Goal: Find specific page/section: Find specific page/section

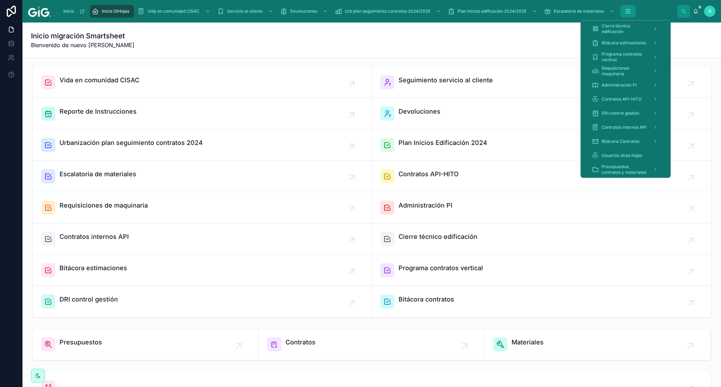
click at [625, 13] on button "scrollable content" at bounding box center [627, 11] width 15 height 13
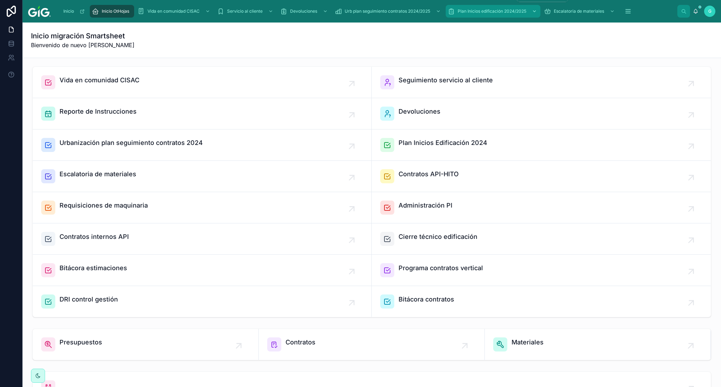
click at [483, 8] on span "Plan Inicios edificación 2024/2025" at bounding box center [492, 11] width 69 height 6
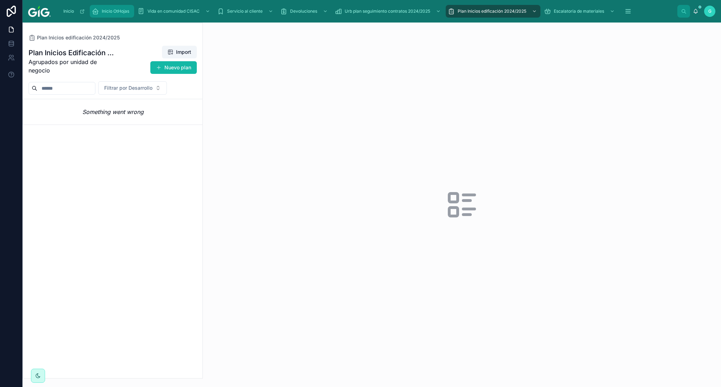
click at [109, 14] on div "Inicio OtHojas" at bounding box center [112, 11] width 40 height 11
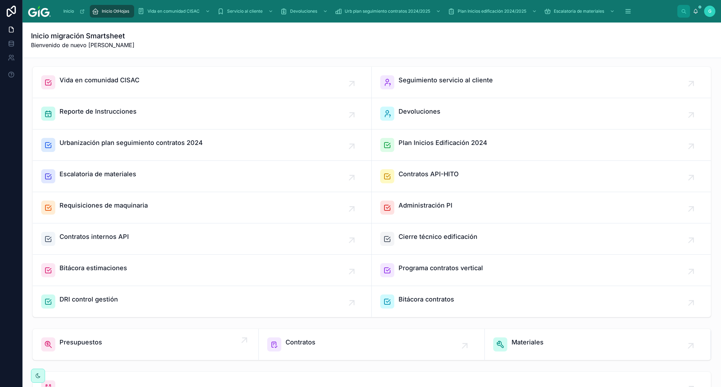
click at [143, 341] on div "Presupuestos" at bounding box center [145, 345] width 209 height 14
